Goal: Register for event/course: Sign up to attend an event or enroll in a course

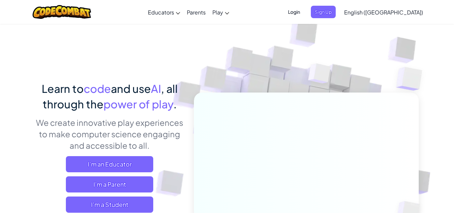
click at [304, 13] on span "Login" at bounding box center [294, 12] width 20 height 12
click at [336, 13] on span "Sign Up" at bounding box center [323, 12] width 25 height 12
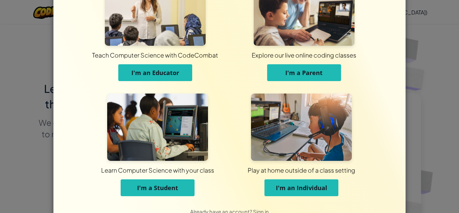
scroll to position [37, 0]
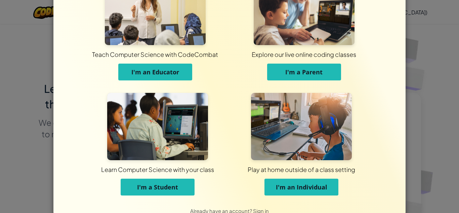
click at [293, 191] on button "I'm an Individual" at bounding box center [302, 187] width 74 height 17
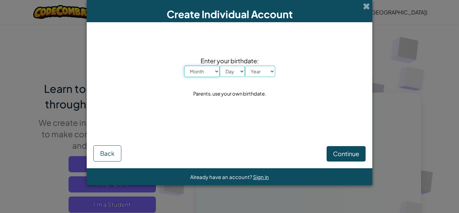
scroll to position [0, 0]
click at [213, 74] on select "Month January February March April May June July August September October Novem…" at bounding box center [202, 71] width 36 height 11
select select "2"
click at [184, 66] on select "Month January February March April May June July August September October Novem…" at bounding box center [202, 71] width 36 height 11
click at [228, 72] on select "Day 1 2 3 4 5 6 7 8 9 10 11 12 13 14 15 16 17 18 19 20 21 22 23 24 25 26 27 28 …" at bounding box center [232, 71] width 25 height 11
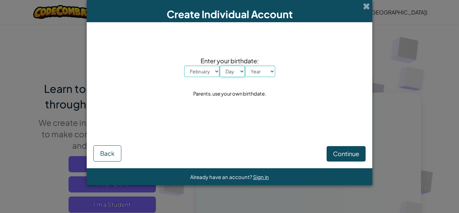
select select "3"
click at [220, 66] on select "Day 1 2 3 4 5 6 7 8 9 10 11 12 13 14 15 16 17 18 19 20 21 22 23 24 25 26 27 28 …" at bounding box center [232, 71] width 25 height 11
click at [263, 67] on select "Year 2025 2024 2023 2022 2021 2020 2019 2018 2017 2016 2015 2014 2013 2012 2011…" at bounding box center [260, 71] width 30 height 11
select select "2025"
click at [245, 66] on select "Year 2025 2024 2023 2022 2021 2020 2019 2018 2017 2016 2015 2014 2013 2012 2011…" at bounding box center [260, 71] width 30 height 11
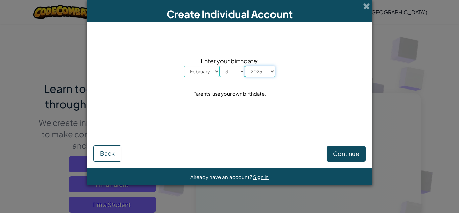
click at [256, 73] on select "Year 2025 2024 2023 2022 2021 2020 2019 2018 2017 2016 2015 2014 2013 2012 2011…" at bounding box center [260, 71] width 30 height 11
click at [341, 150] on span "Continue" at bounding box center [346, 154] width 26 height 8
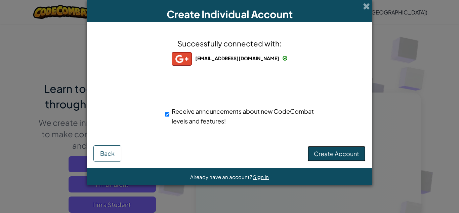
click at [343, 155] on span "Create Account" at bounding box center [336, 154] width 45 height 8
click at [339, 156] on button "Create Account" at bounding box center [337, 153] width 58 height 15
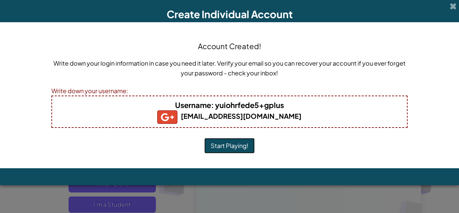
click at [250, 143] on button "Start Playing!" at bounding box center [230, 145] width 50 height 15
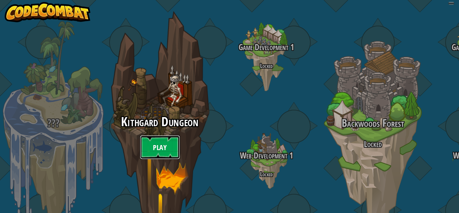
click at [155, 135] on link "Play" at bounding box center [160, 147] width 40 height 24
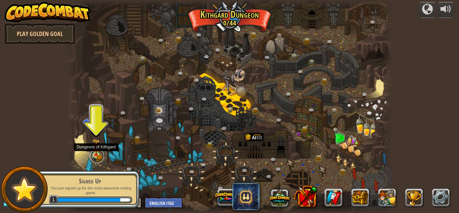
click at [92, 158] on link at bounding box center [96, 155] width 13 height 13
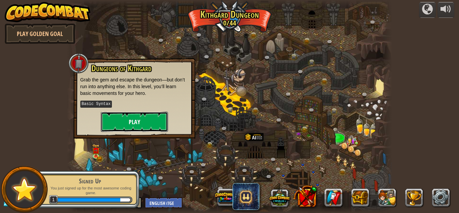
click at [126, 125] on button "Play" at bounding box center [134, 122] width 67 height 20
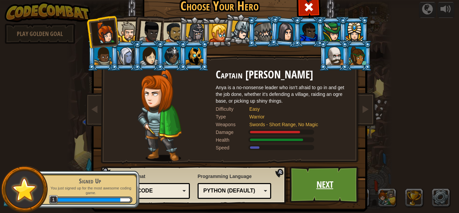
click at [317, 192] on link "Next" at bounding box center [325, 184] width 70 height 37
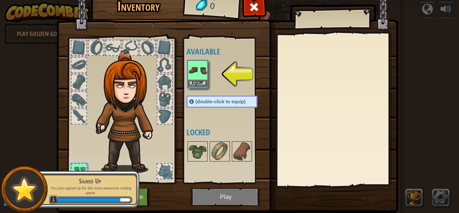
click at [197, 77] on img at bounding box center [197, 70] width 19 height 19
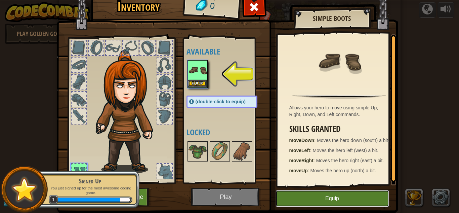
click at [337, 197] on button "Equip" at bounding box center [333, 198] width 114 height 17
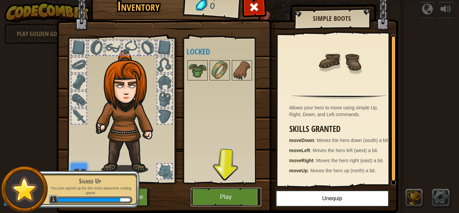
click at [240, 199] on button "Play" at bounding box center [226, 197] width 70 height 19
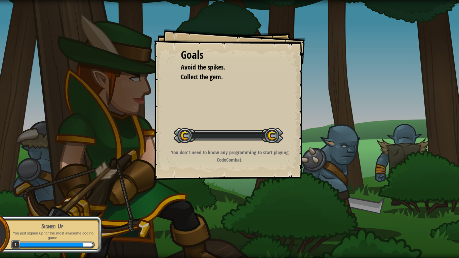
click at [233, 213] on div "Goals Avoid the spikes. Collect the gem. Start Level Error loading from server.…" at bounding box center [229, 129] width 459 height 258
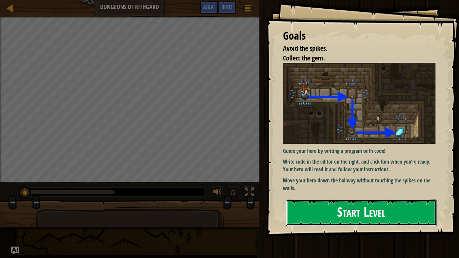
click at [346, 207] on button "Start Level" at bounding box center [361, 213] width 151 height 27
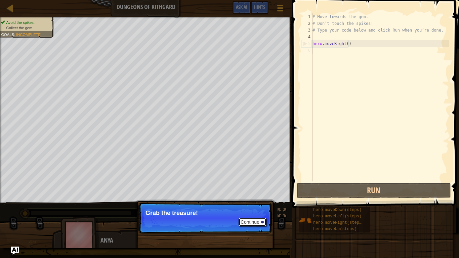
click at [257, 213] on button "Continue" at bounding box center [253, 222] width 28 height 9
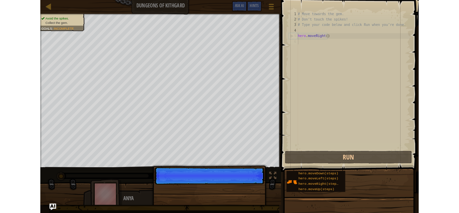
scroll to position [3, 0]
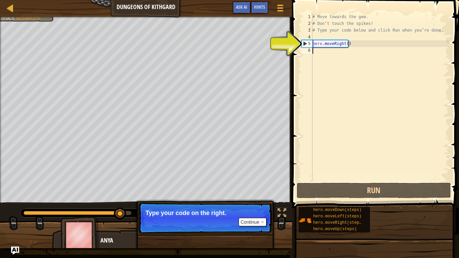
click at [304, 44] on div "5" at bounding box center [307, 43] width 11 height 7
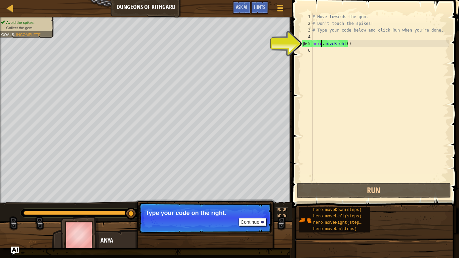
click at [321, 45] on div "# Move towards the gem. # Don’t touch the spikes! # Type your code below and cl…" at bounding box center [380, 104] width 138 height 182
type textarea "hero.moveRight()"
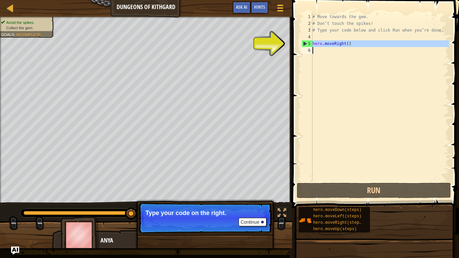
click at [323, 53] on div "# Move towards the gem. # Don’t touch the spikes! # Type your code below and cl…" at bounding box center [380, 97] width 138 height 168
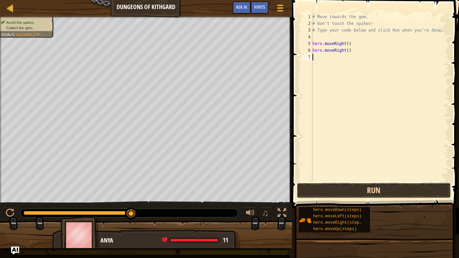
click at [367, 189] on button "Run" at bounding box center [374, 190] width 154 height 15
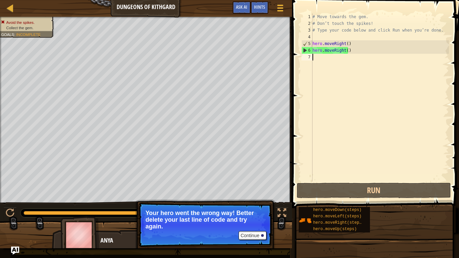
click at [316, 63] on div "# Move towards the gem. # Don’t touch the spikes! # Type your code below and cl…" at bounding box center [380, 104] width 138 height 182
click at [338, 30] on div "# Move towards the gem. # Don’t touch the spikes! # Type your code below and cl…" at bounding box center [380, 104] width 138 height 182
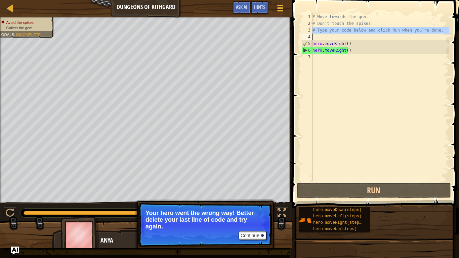
click at [338, 30] on div "# Move towards the gem. # Don’t touch the spikes! # Type your code below and cl…" at bounding box center [380, 104] width 138 height 182
type textarea "hero.moveRight()"
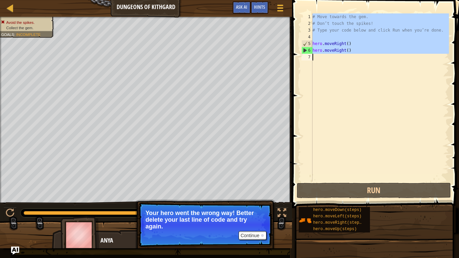
click at [319, 64] on div "# Move towards the gem. # Don’t touch the spikes! # Type your code below and cl…" at bounding box center [380, 97] width 138 height 168
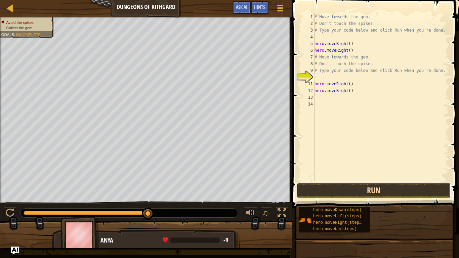
click at [344, 196] on button "Run" at bounding box center [374, 190] width 154 height 15
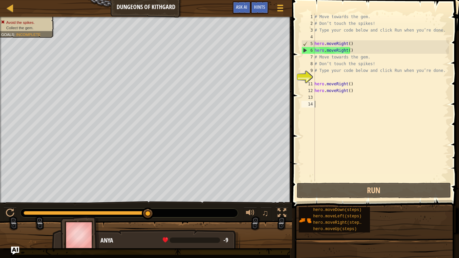
drag, startPoint x: 344, startPoint y: 196, endPoint x: 307, endPoint y: 142, distance: 65.8
click at [329, 108] on div "# Move towards the gem. # Don’t touch the spikes! # Type your code below and cl…" at bounding box center [381, 104] width 136 height 182
click at [327, 102] on div "# Move towards the gem. # Don’t touch the spikes! # Type your code below and cl…" at bounding box center [381, 104] width 136 height 182
click at [305, 51] on div "6" at bounding box center [308, 50] width 13 height 7
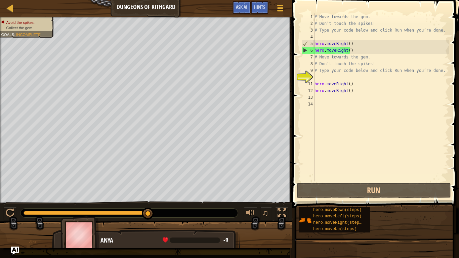
click at [305, 51] on div "6" at bounding box center [308, 50] width 13 height 7
type textarea "hero.moveRight()"
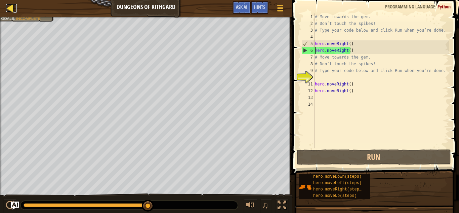
click at [10, 9] on div at bounding box center [10, 8] width 8 height 8
